Goal: Information Seeking & Learning: Learn about a topic

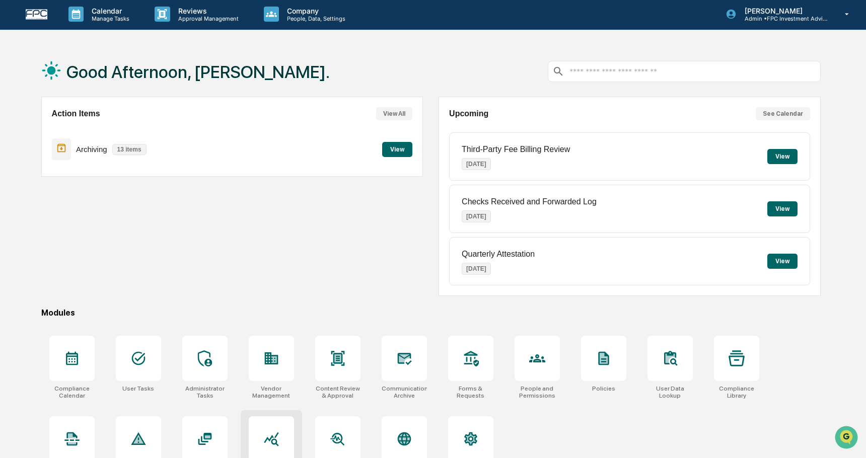
scroll to position [2, 0]
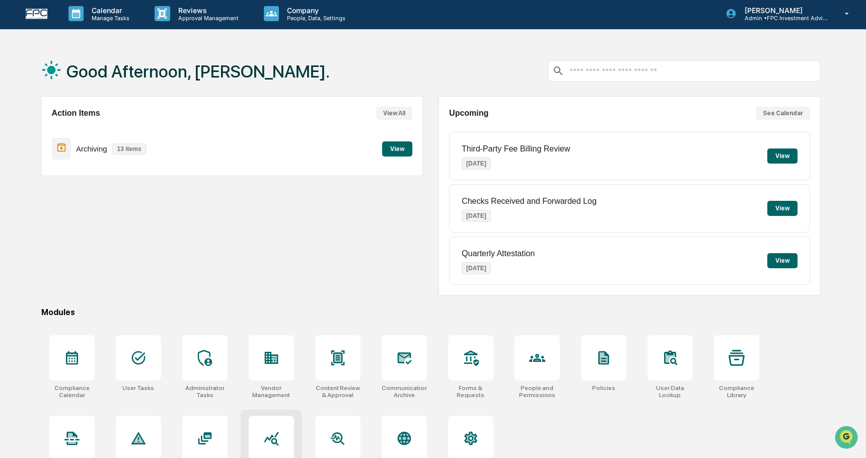
click at [267, 432] on icon at bounding box center [271, 438] width 16 height 16
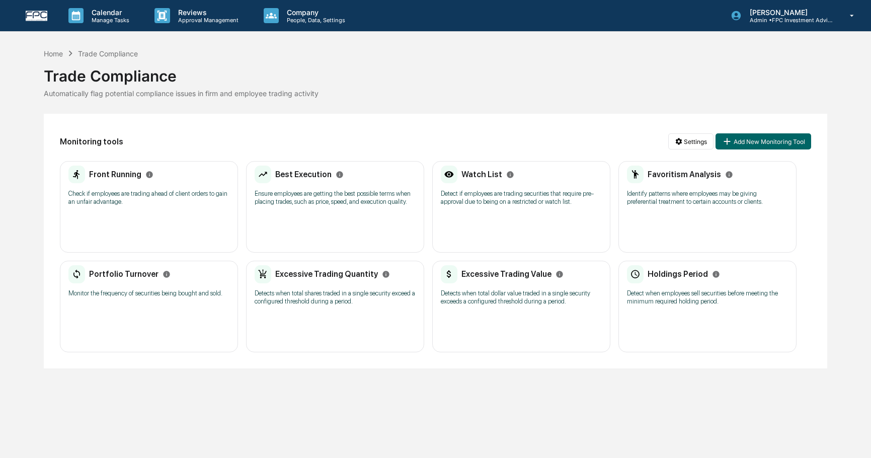
click at [719, 213] on div "Favoritism Analysis Identify patterns where employees may be giving preferentia…" at bounding box center [708, 207] width 178 height 92
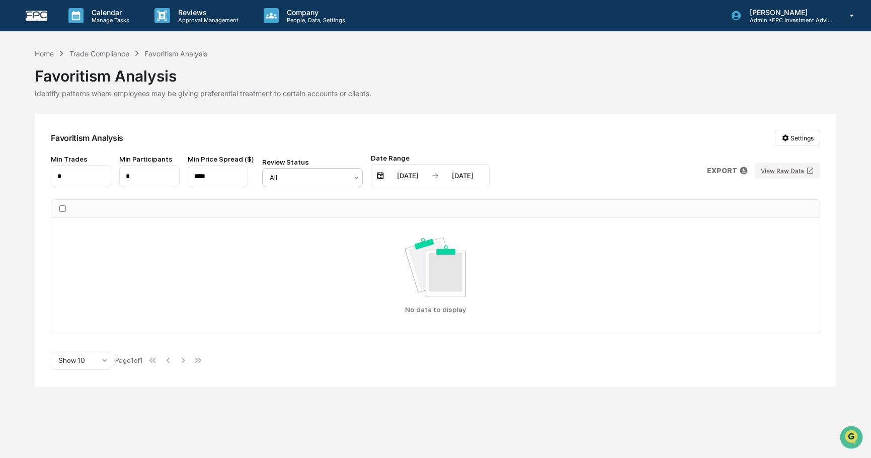
click at [304, 180] on div at bounding box center [309, 178] width 78 height 10
drag, startPoint x: 383, startPoint y: 141, endPoint x: 418, endPoint y: 153, distance: 37.1
click at [385, 141] on div "Favoritism Analysis Settings" at bounding box center [436, 138] width 770 height 16
click at [93, 55] on div "Trade Compliance" at bounding box center [99, 53] width 60 height 9
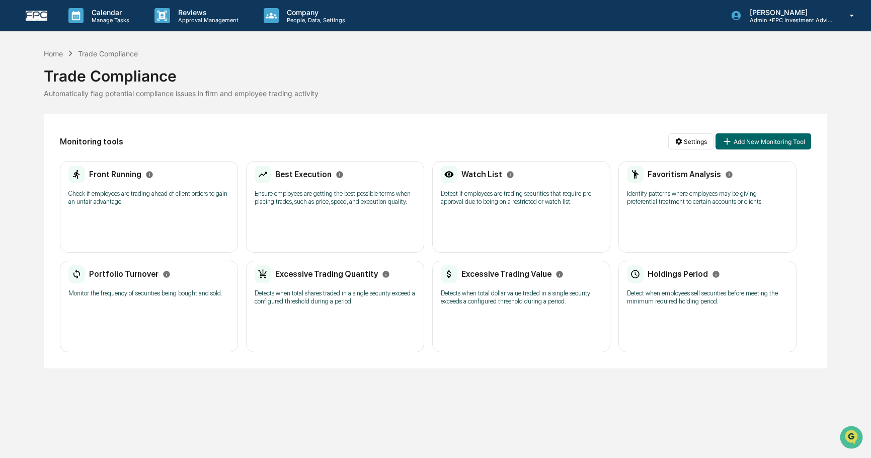
click at [134, 230] on div "Front Running Check if employees are trading ahead of client orders to gain an …" at bounding box center [149, 207] width 178 height 92
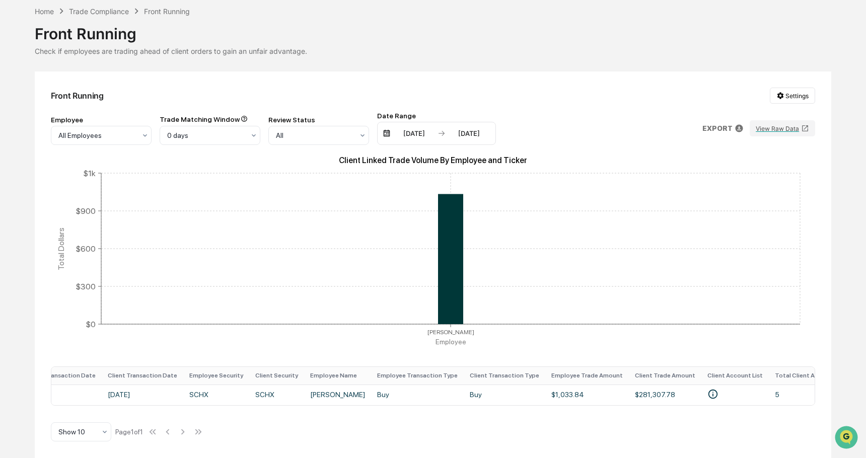
scroll to position [0, 247]
click at [107, 8] on div "Trade Compliance" at bounding box center [99, 11] width 60 height 9
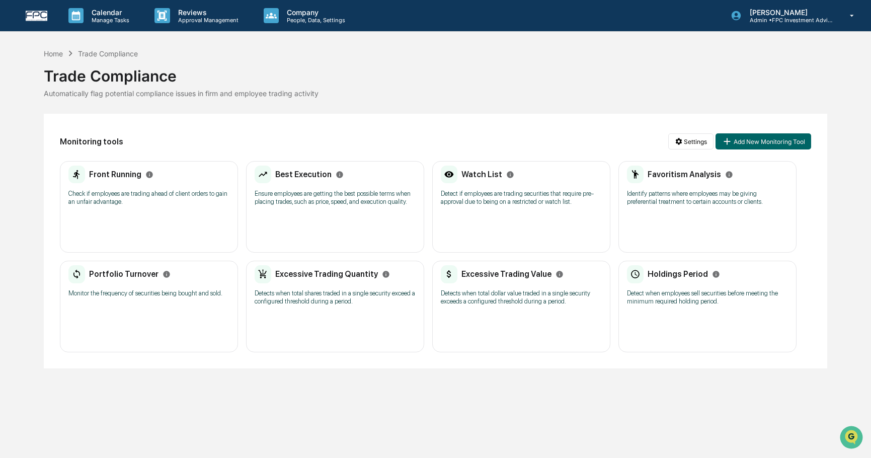
click at [462, 306] on p "Detects when total dollar value traded in a single security exceeds a configure…" at bounding box center [521, 297] width 161 height 16
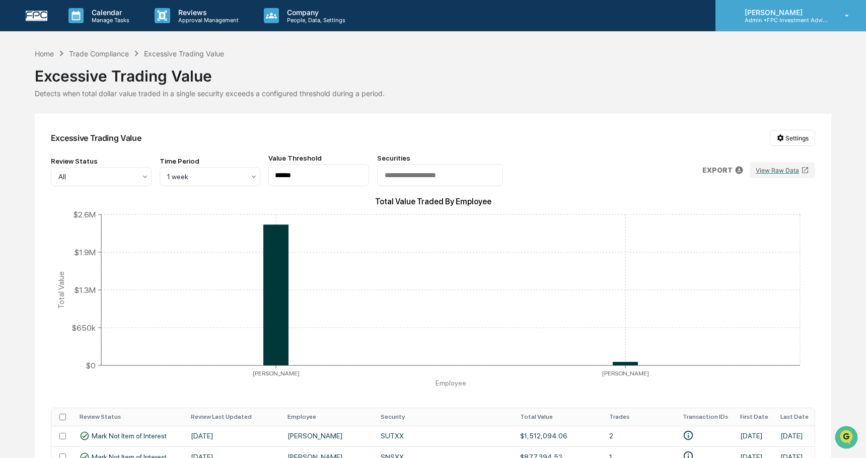
click at [826, 15] on p "[PERSON_NAME]" at bounding box center [784, 12] width 94 height 9
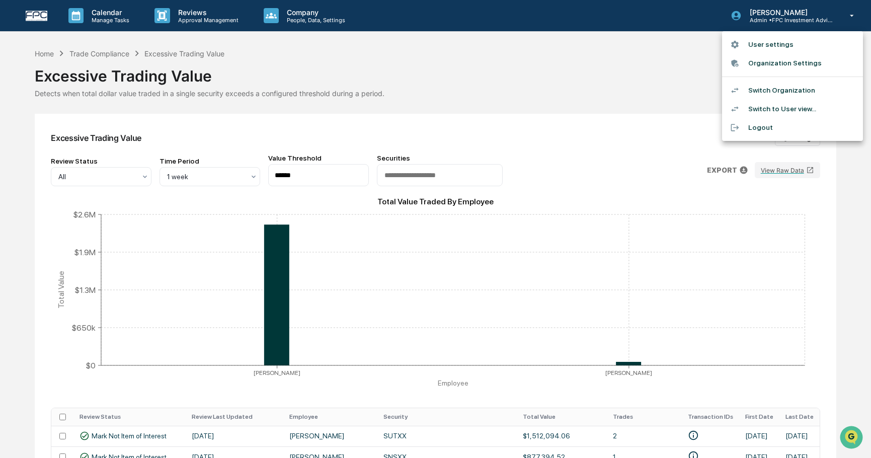
click at [814, 96] on li "Switch Organization" at bounding box center [792, 90] width 141 height 19
